Goal: Task Accomplishment & Management: Complete application form

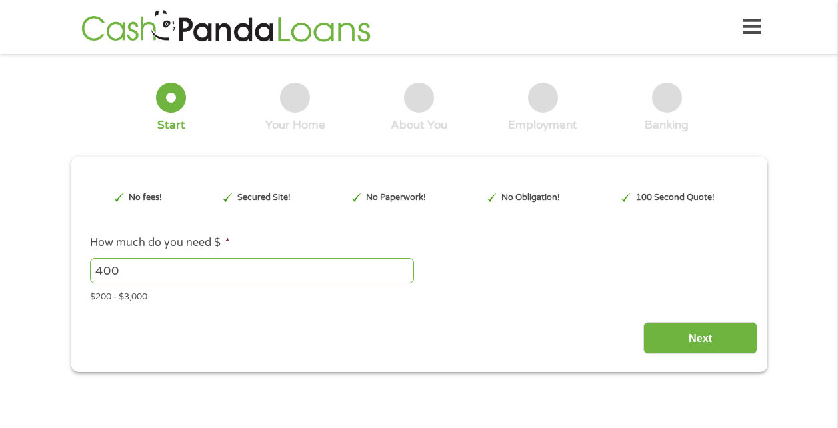
click at [707, 336] on input "Next" at bounding box center [701, 338] width 114 height 33
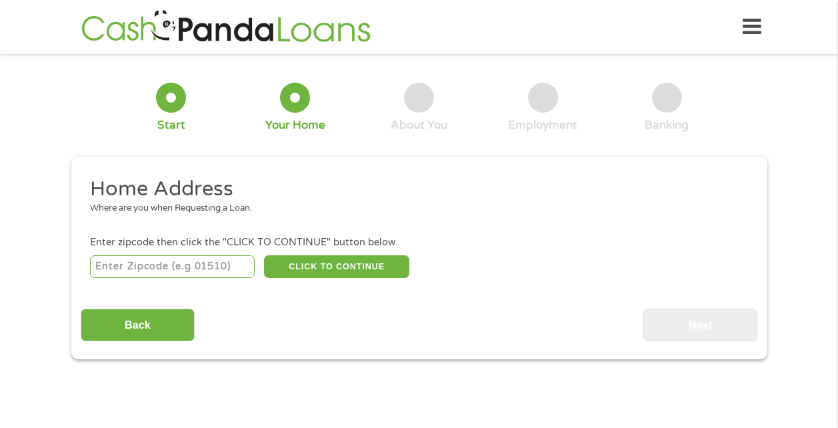
click at [100, 263] on input "number" at bounding box center [172, 266] width 165 height 23
type input "21520"
click at [353, 272] on button "CLICK TO CONTINUE" at bounding box center [336, 266] width 145 height 23
type input "21520"
type input "Accident"
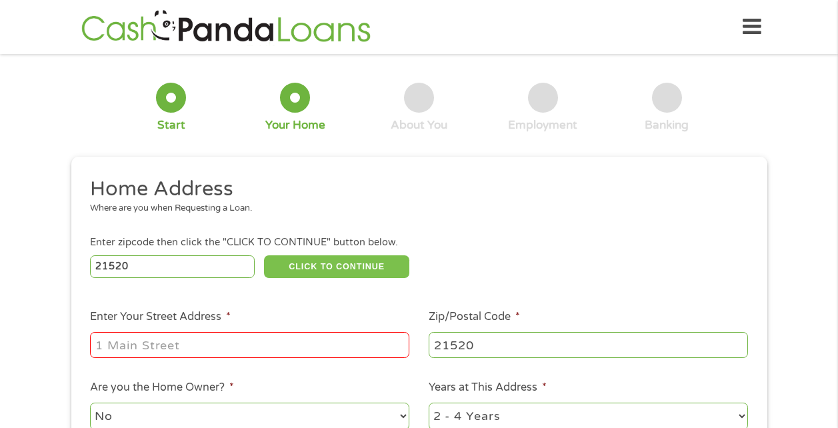
scroll to position [67, 0]
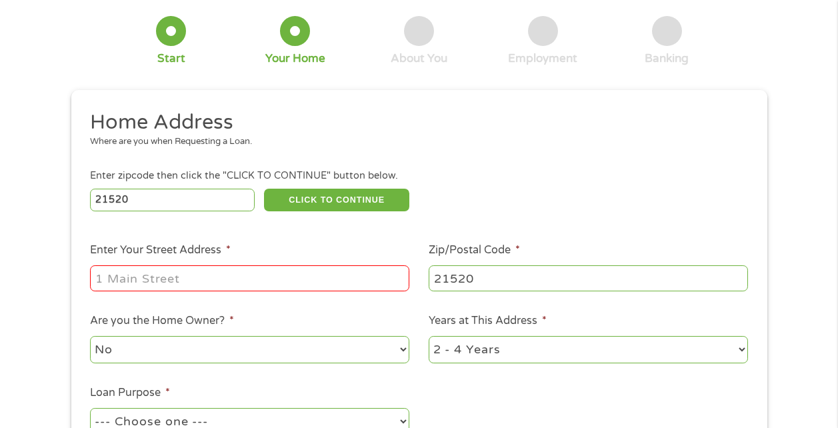
click at [101, 275] on input "Enter Your Street Address *" at bounding box center [249, 277] width 319 height 25
type input "[STREET_ADDRESS]"
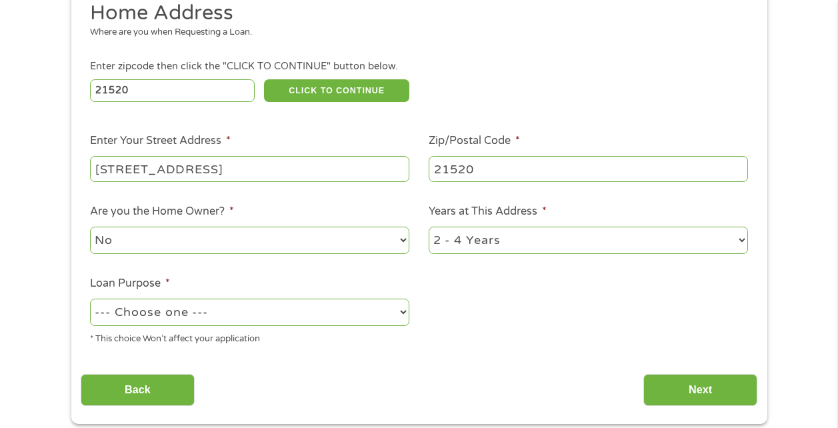
scroll to position [200, 0]
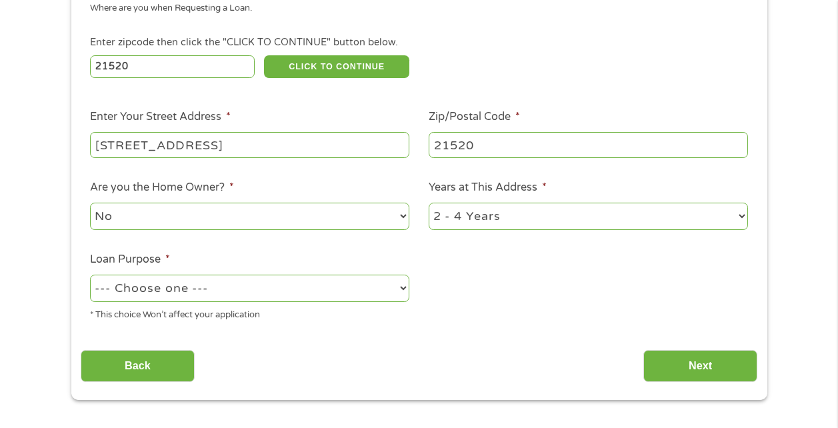
click at [399, 288] on select "--- Choose one --- Pay Bills Debt Consolidation Home Improvement Major Purchase…" at bounding box center [249, 288] width 319 height 27
select select "paybills"
click at [90, 275] on select "--- Choose one --- Pay Bills Debt Consolidation Home Improvement Major Purchase…" at bounding box center [249, 288] width 319 height 27
click at [680, 366] on input "Next" at bounding box center [701, 366] width 114 height 33
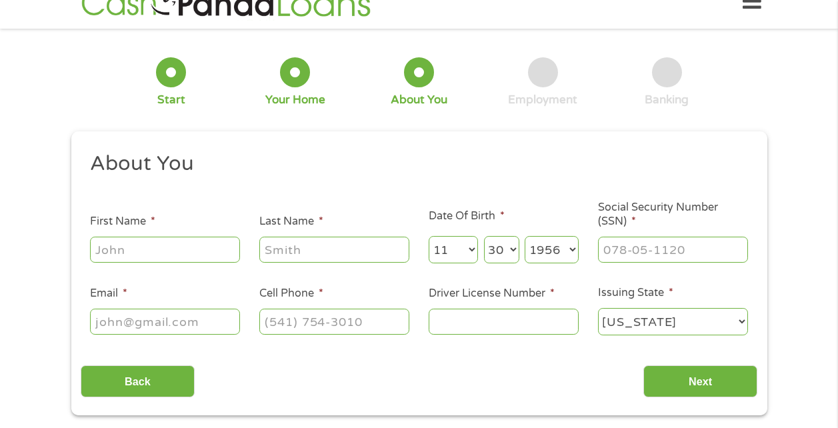
scroll to position [0, 0]
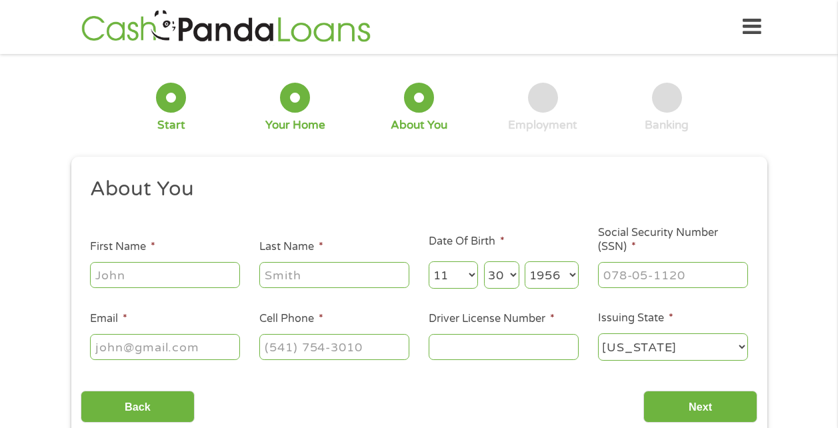
click at [102, 273] on input "First Name *" at bounding box center [165, 274] width 150 height 25
type input "[PERSON_NAME]"
type input "Colville"
type input "[EMAIL_ADDRESS][DOMAIN_NAME]"
type input "[PHONE_NUMBER]"
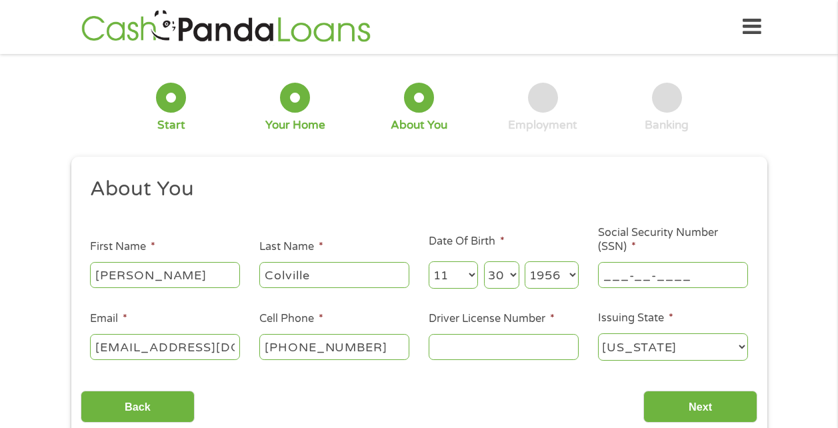
click at [604, 276] on input "___-__-____" at bounding box center [673, 274] width 150 height 25
type input "218-68-2736"
click at [436, 345] on input "Driver License Number *" at bounding box center [504, 346] width 150 height 25
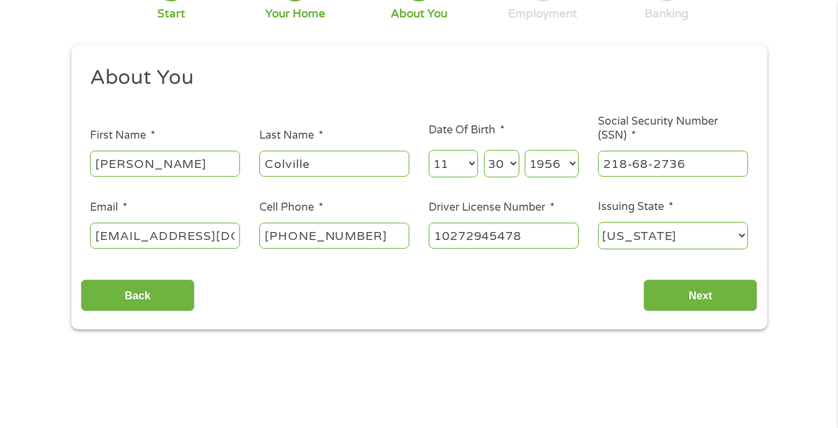
scroll to position [133, 0]
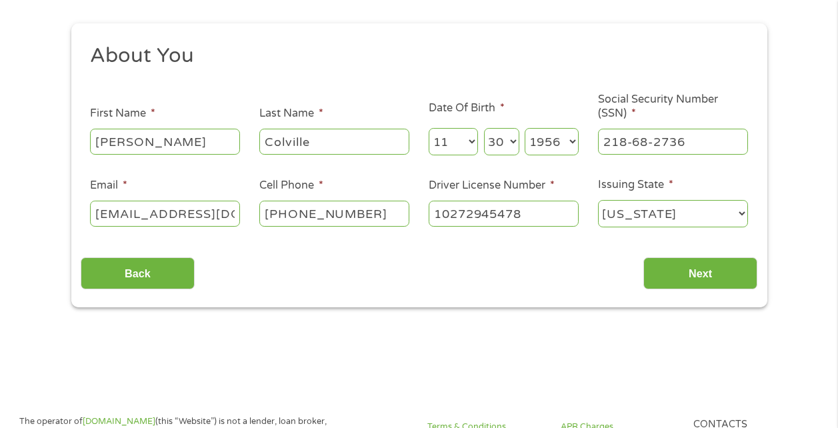
type input "10272945478"
click at [694, 267] on input "Next" at bounding box center [701, 273] width 114 height 33
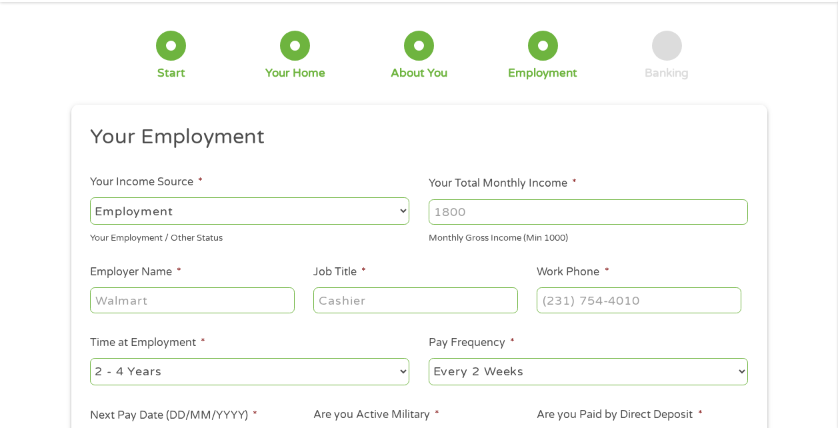
scroll to position [0, 0]
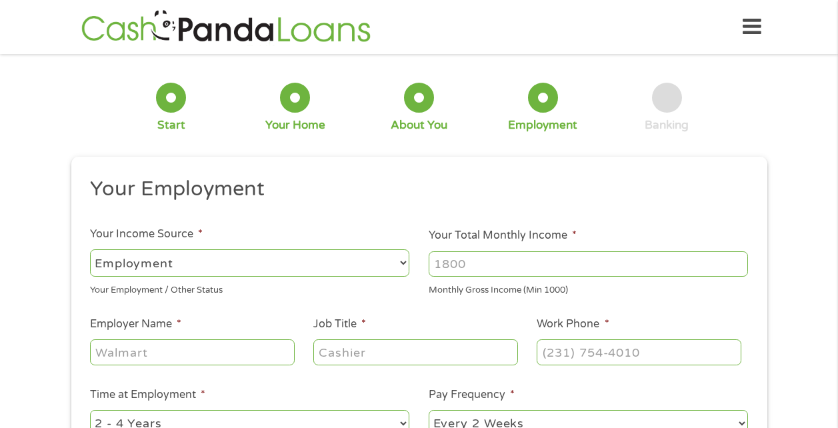
click at [405, 261] on select "--- Choose one --- Employment [DEMOGRAPHIC_DATA] Benefits" at bounding box center [249, 262] width 319 height 27
select select "benefits"
click at [90, 249] on select "--- Choose one --- Employment [DEMOGRAPHIC_DATA] Benefits" at bounding box center [249, 262] width 319 height 27
type input "Other"
type input "[PHONE_NUMBER]"
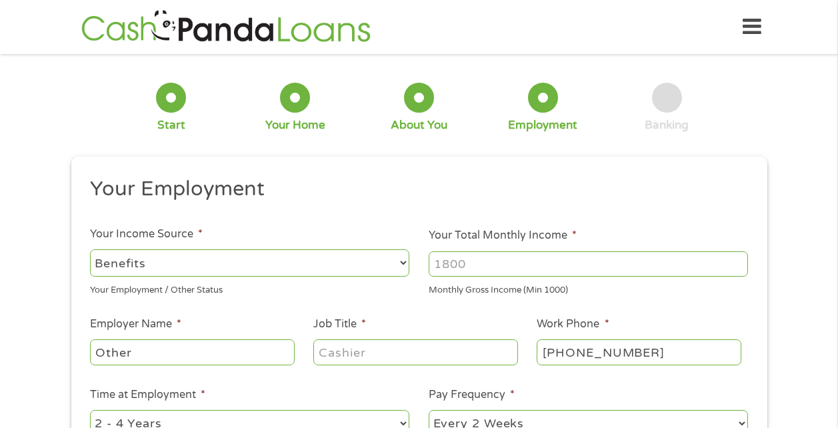
drag, startPoint x: 485, startPoint y: 261, endPoint x: 418, endPoint y: 269, distance: 67.2
click at [426, 268] on li "Your Total Monthly Income * Monthly Gross Income (Min 1000)" at bounding box center [589, 261] width 339 height 69
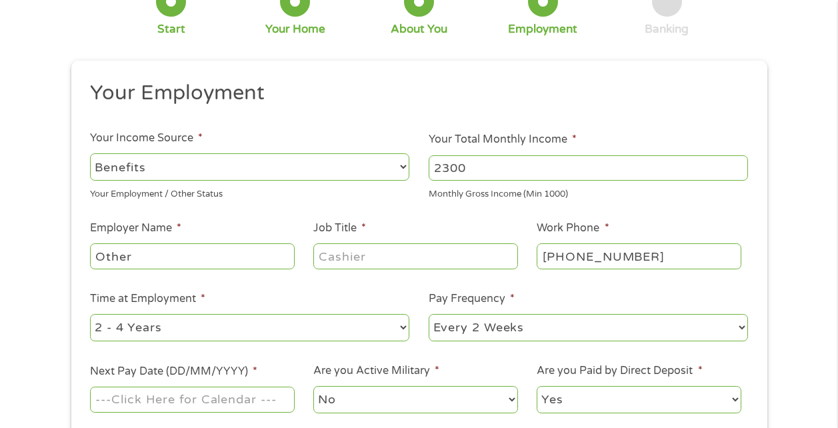
scroll to position [133, 0]
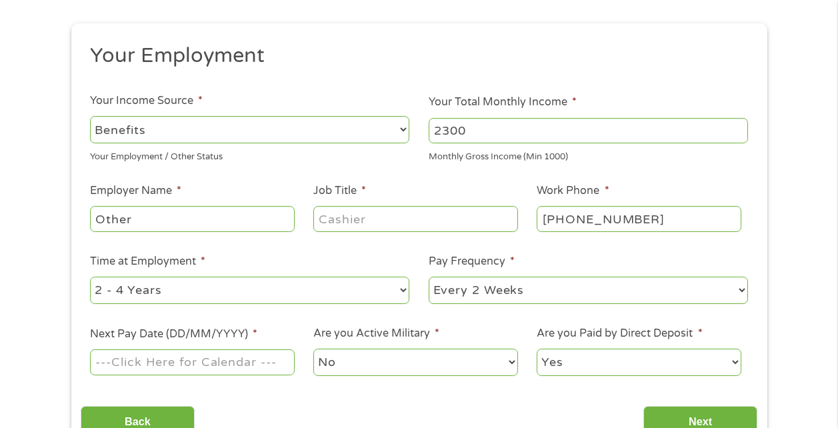
type input "2300"
click at [327, 220] on input "Job Title *" at bounding box center [415, 218] width 204 height 25
type input "Recipient"
click at [129, 216] on input "Other" at bounding box center [192, 218] width 204 height 25
drag, startPoint x: 133, startPoint y: 220, endPoint x: 45, endPoint y: 211, distance: 88.5
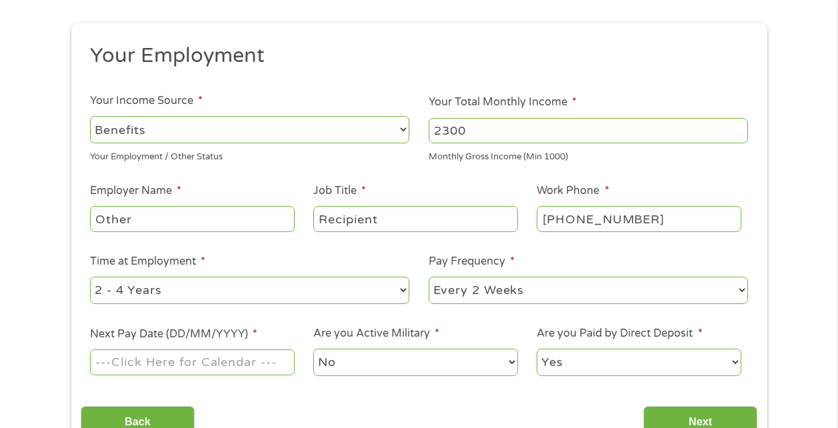
click at [45, 211] on div "1 Start 2 Your Home 3 About You 4 Employment 5 Banking 6 This field is hidden w…" at bounding box center [419, 193] width 838 height 526
type input "Social Security"
click at [404, 291] on select "--- Choose one --- 1 Year or less 1 - 2 Years 2 - 4 Years Over 4 Years" at bounding box center [249, 290] width 319 height 27
select select "60months"
click at [90, 277] on select "--- Choose one --- 1 Year or less 1 - 2 Years 2 - 4 Years Over 4 Years" at bounding box center [249, 290] width 319 height 27
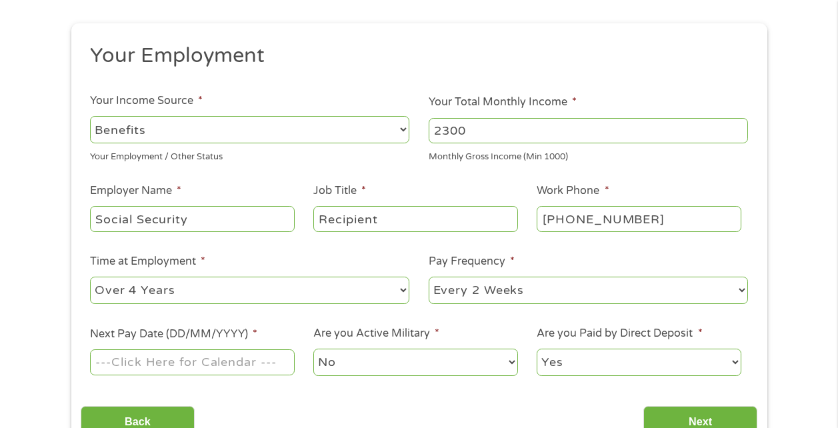
click at [740, 289] on select "--- Choose one --- Every 2 Weeks Every Week Monthly Semi-Monthly" at bounding box center [588, 290] width 319 height 27
select select "monthly"
click at [429, 277] on select "--- Choose one --- Every 2 Weeks Every Week Monthly Semi-Monthly" at bounding box center [588, 290] width 319 height 27
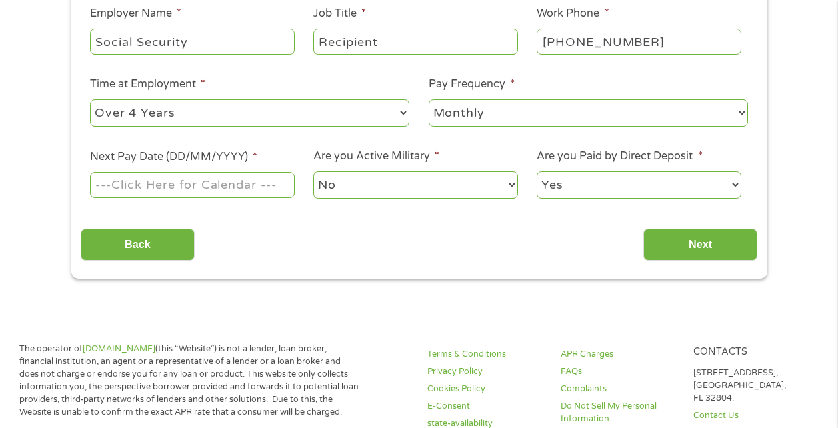
scroll to position [333, 0]
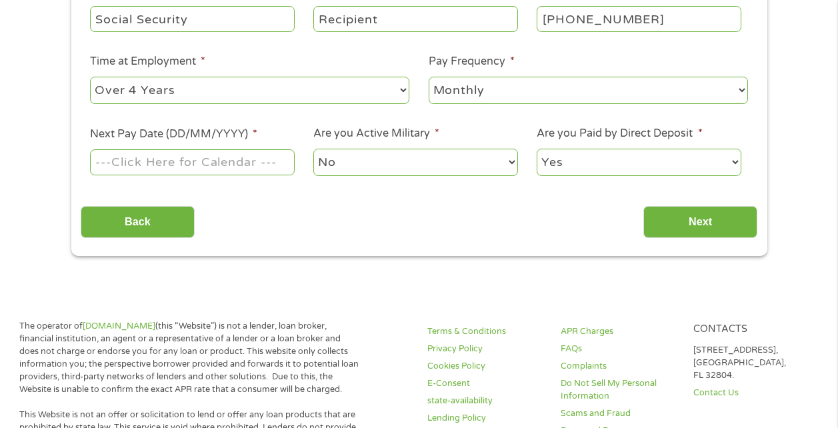
click at [181, 163] on input "Next Pay Date (DD/MM/YYYY) *" at bounding box center [192, 161] width 204 height 25
click at [201, 159] on input "Next Pay Date (DD/MM/YYYY) *" at bounding box center [192, 161] width 204 height 25
click at [242, 163] on input "Next Pay Date (DD/MM/YYYY) *" at bounding box center [192, 161] width 204 height 25
type input "[DATE]"
click at [703, 219] on input "Next" at bounding box center [701, 222] width 114 height 33
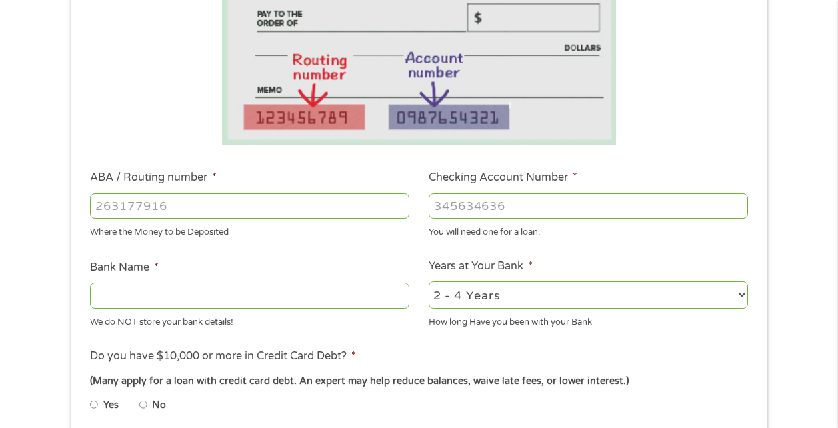
scroll to position [267, 0]
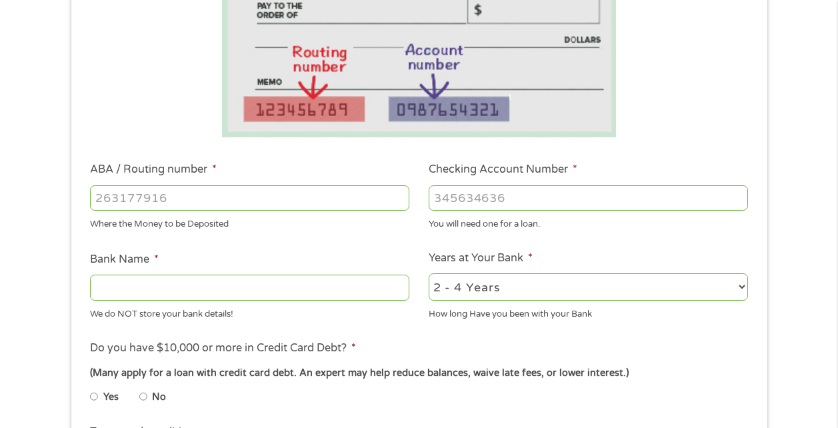
click at [99, 198] on input "ABA / Routing number *" at bounding box center [249, 197] width 319 height 25
type input "041215980"
type input "[PERSON_NAME] Bank"
type input "041215980"
click at [439, 198] on input "Checking Account Number *" at bounding box center [588, 197] width 319 height 25
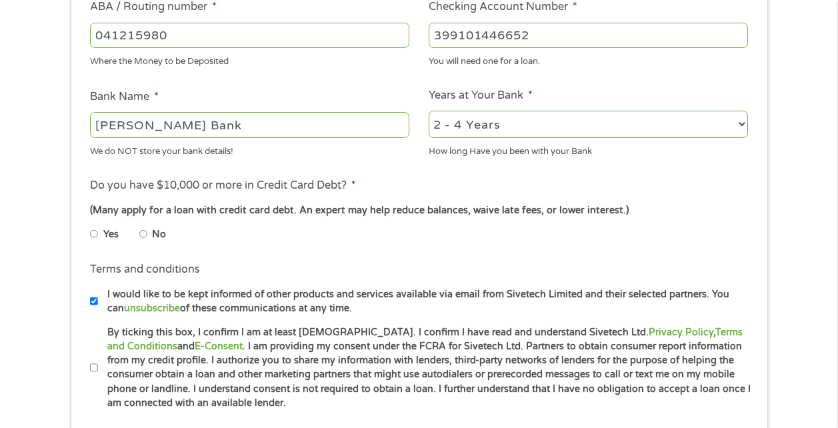
scroll to position [467, 0]
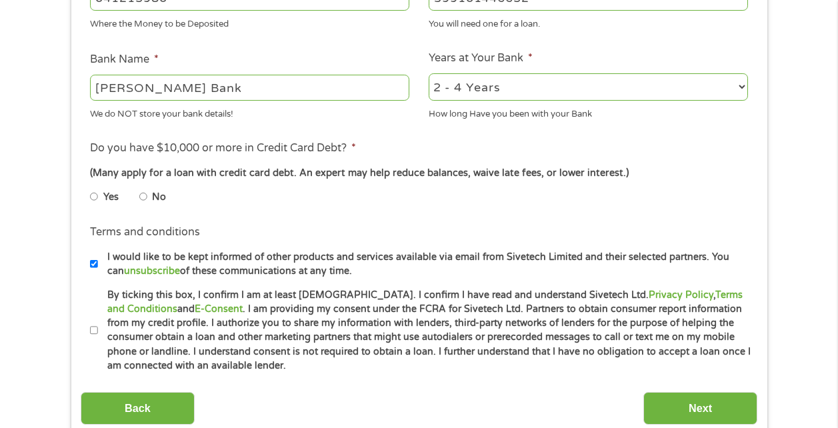
type input "399101446652"
click at [144, 194] on input "No" at bounding box center [143, 196] width 8 height 21
radio input "true"
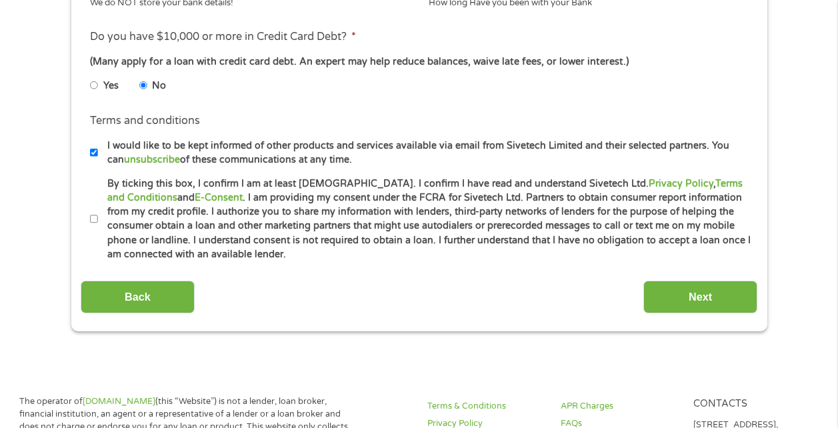
scroll to position [600, 0]
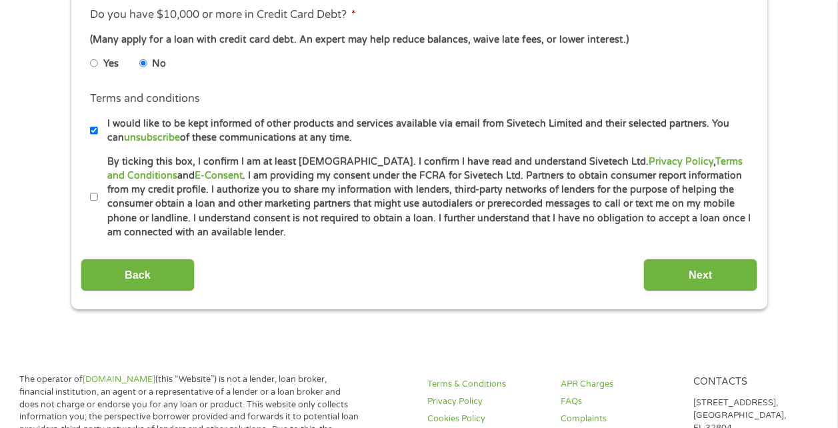
click at [95, 194] on input "By ticking this box, I confirm I am at least [DEMOGRAPHIC_DATA]. I confirm I ha…" at bounding box center [94, 197] width 8 height 21
checkbox input "true"
drag, startPoint x: 694, startPoint y: 271, endPoint x: 682, endPoint y: 273, distance: 12.3
click at [694, 271] on input "Next" at bounding box center [701, 275] width 114 height 33
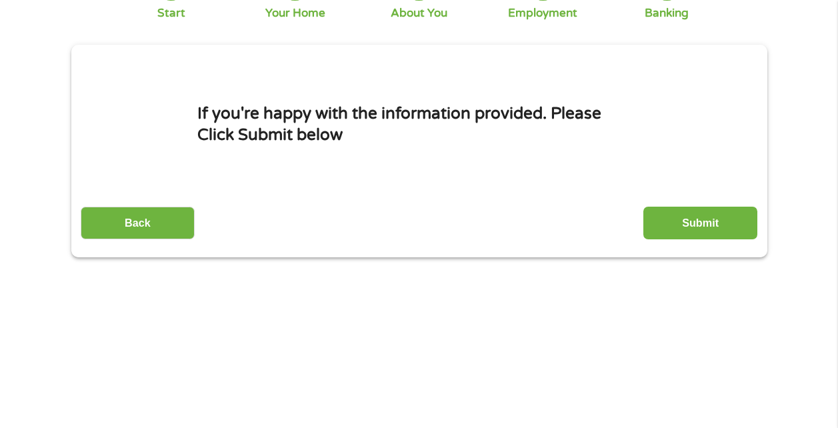
scroll to position [0, 0]
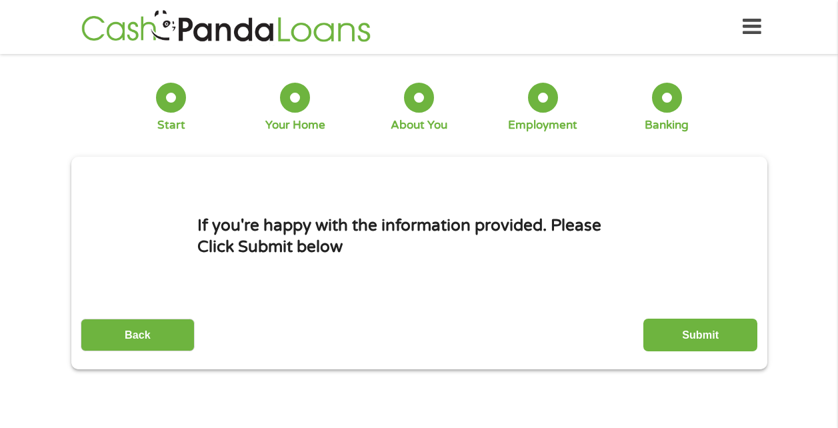
click at [698, 332] on input "Submit" at bounding box center [701, 335] width 114 height 33
